Goal: Find contact information: Find contact information

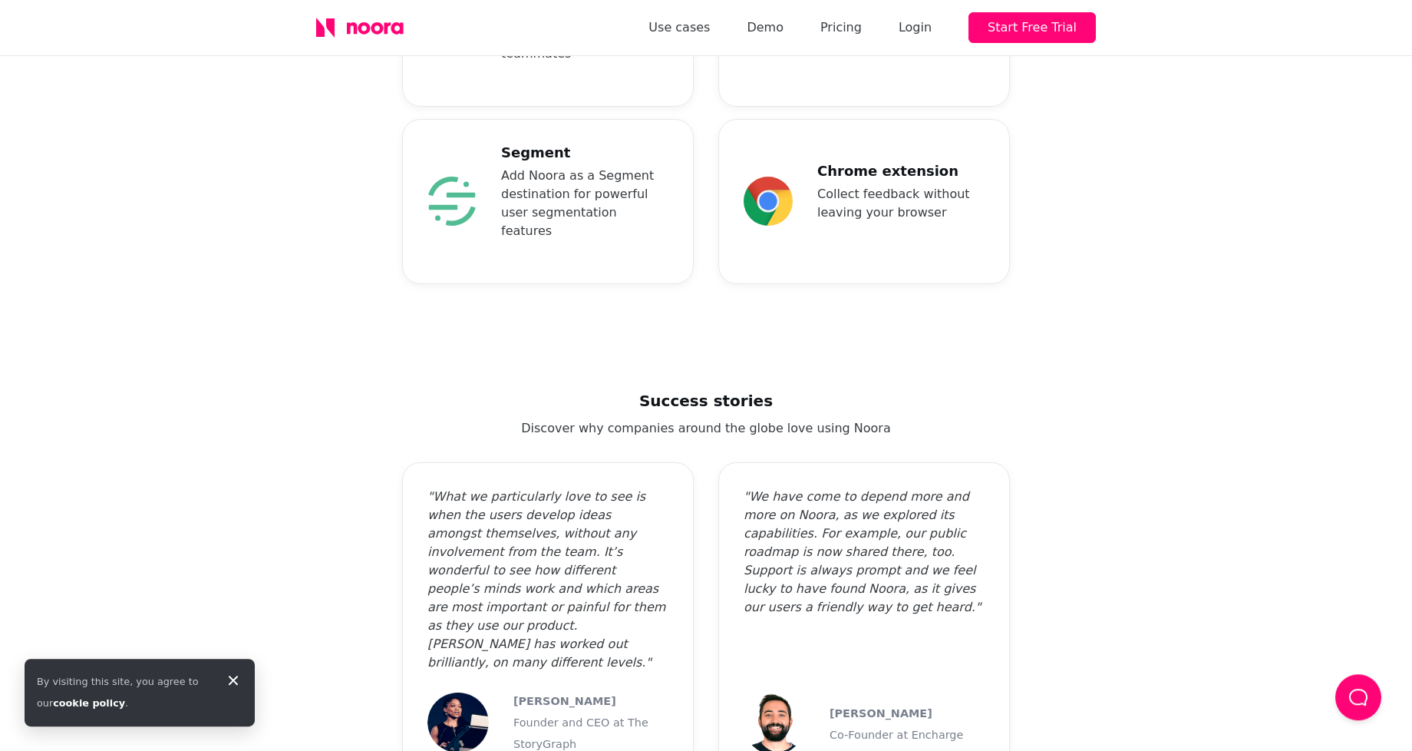
scroll to position [5115, 0]
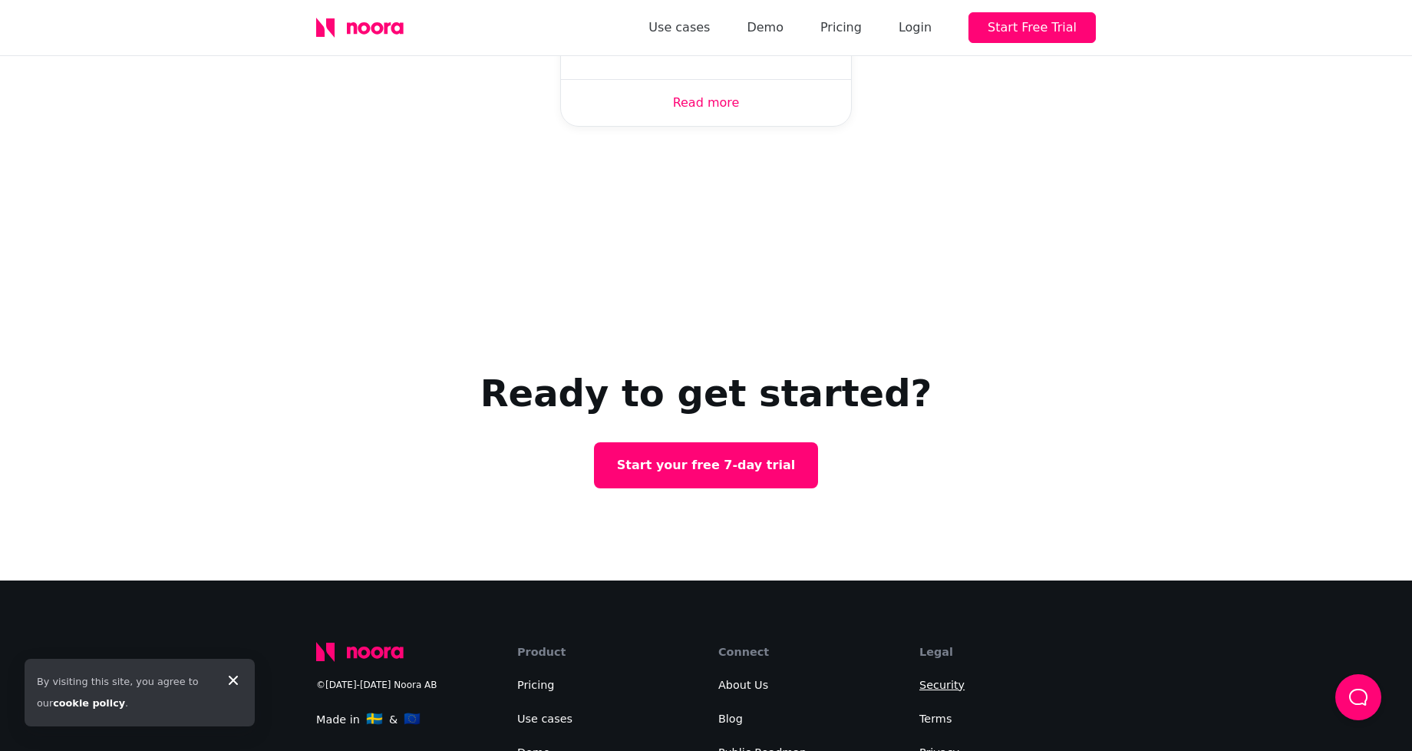
click at [946, 678] on link "Security" at bounding box center [941, 684] width 45 height 12
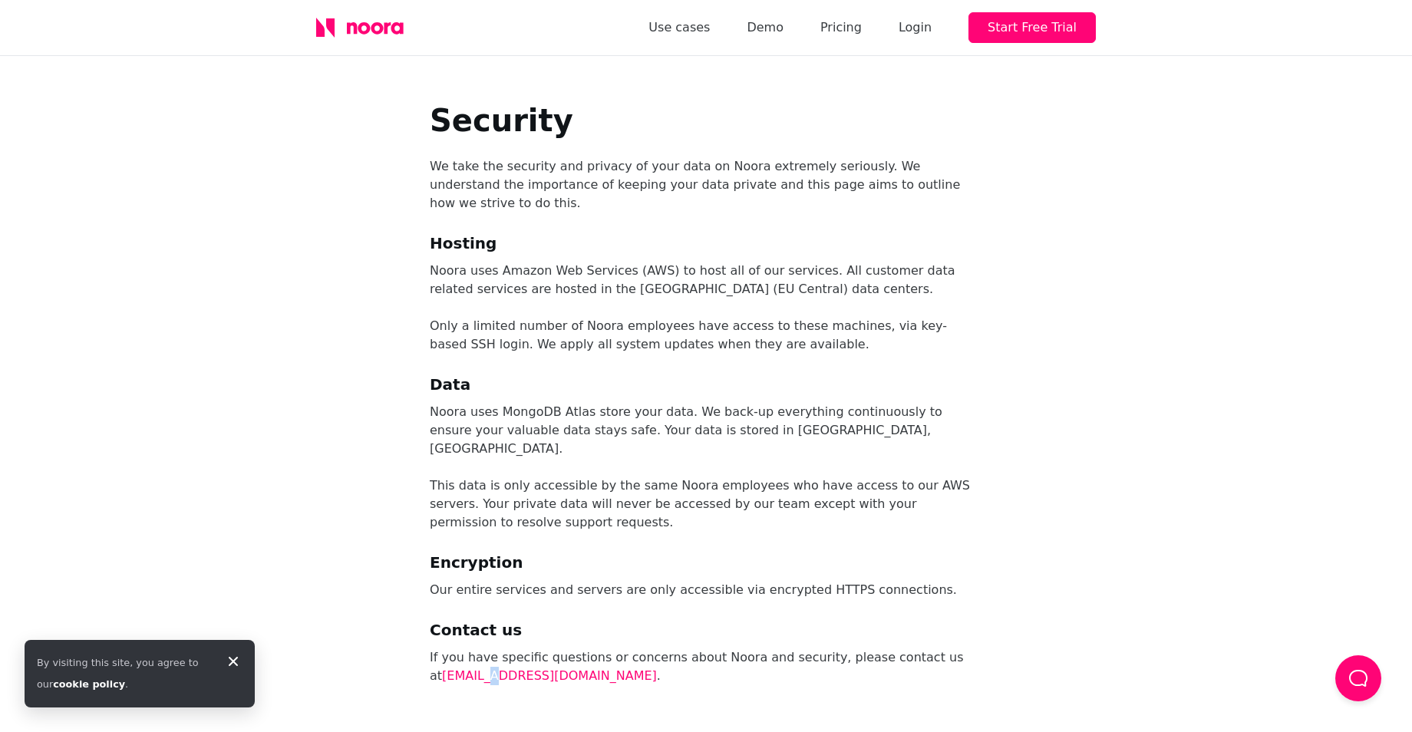
click at [362, 18] on icon at bounding box center [359, 28] width 87 height 20
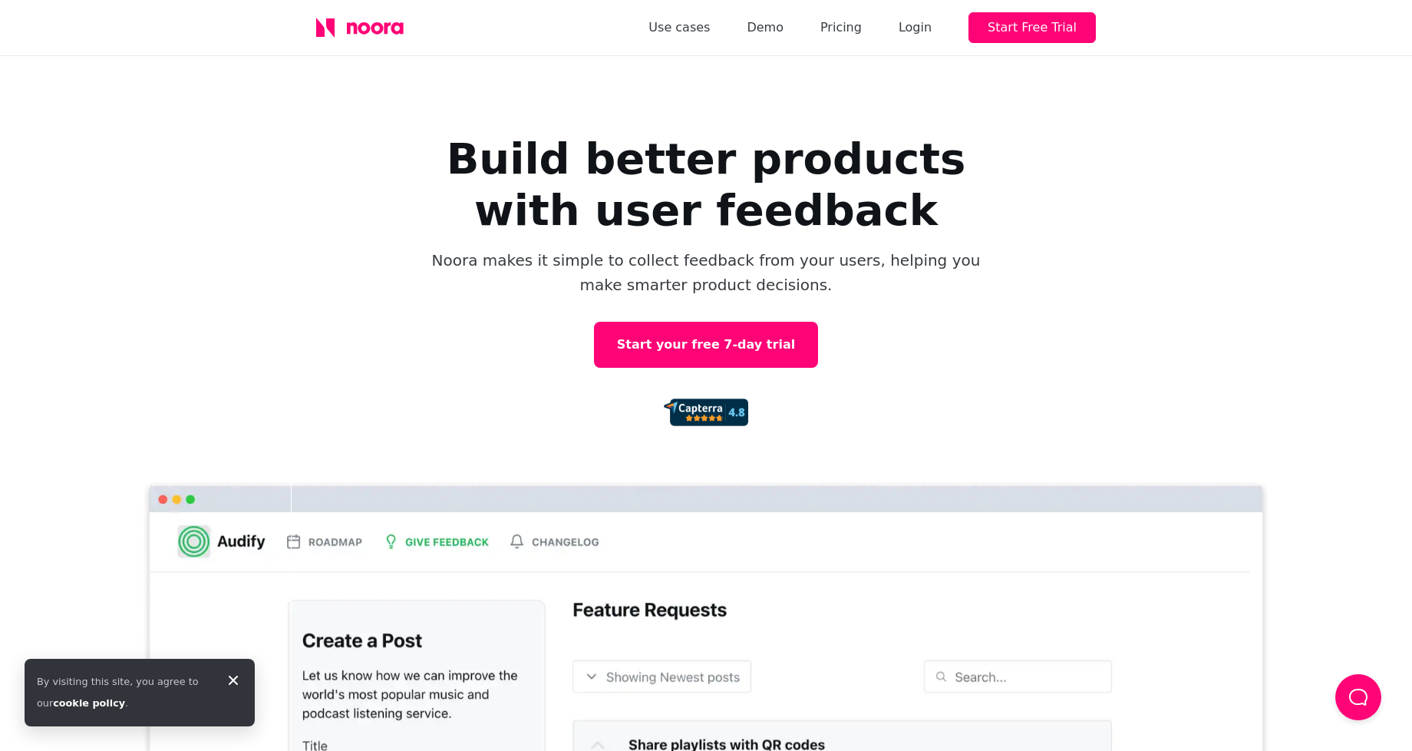
drag, startPoint x: 1308, startPoint y: 298, endPoint x: 1303, endPoint y: 361, distance: 63.1
drag, startPoint x: 1192, startPoint y: 435, endPoint x: 1231, endPoint y: 373, distance: 73.5
click at [1193, 434] on div "Build better products with user feedback Noora makes it simple to collect feedb…" at bounding box center [706, 436] width 1412 height 761
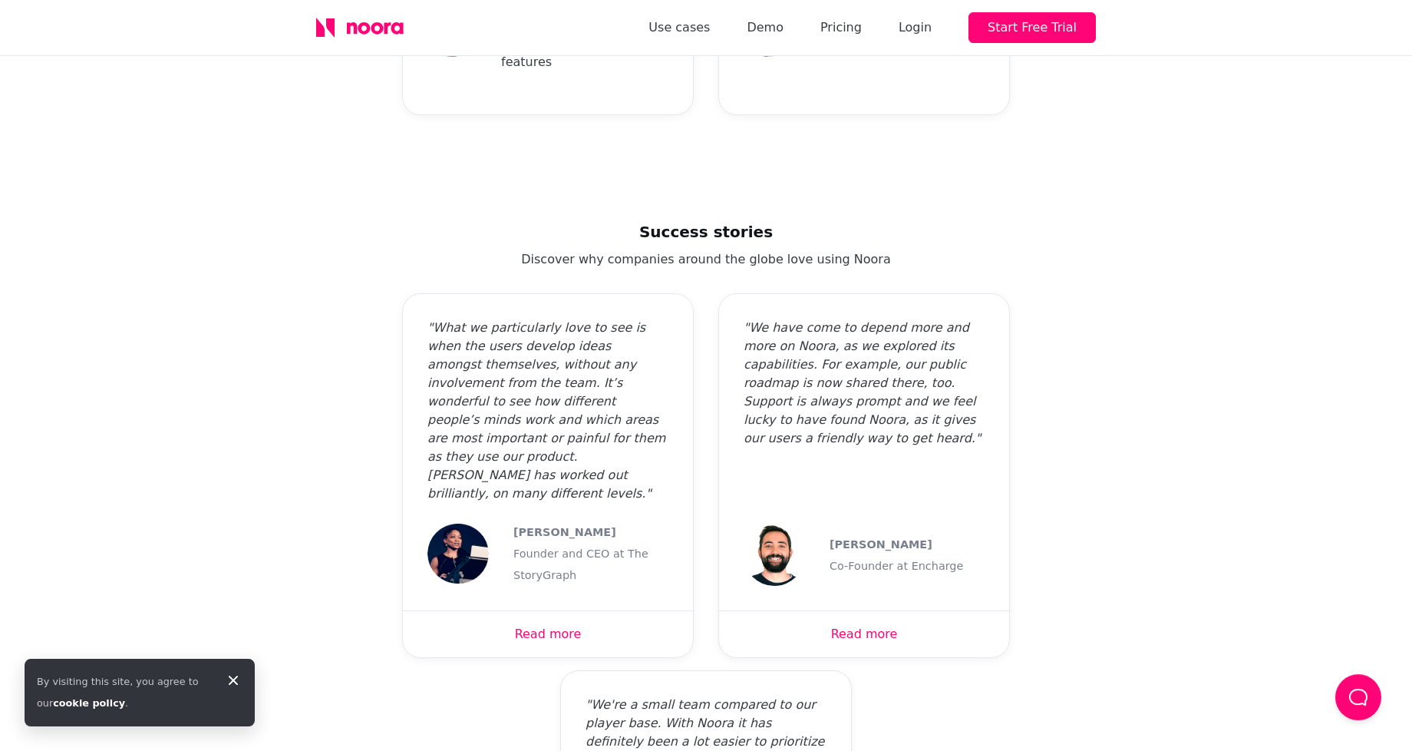
scroll to position [5115, 0]
